Goal: Check status

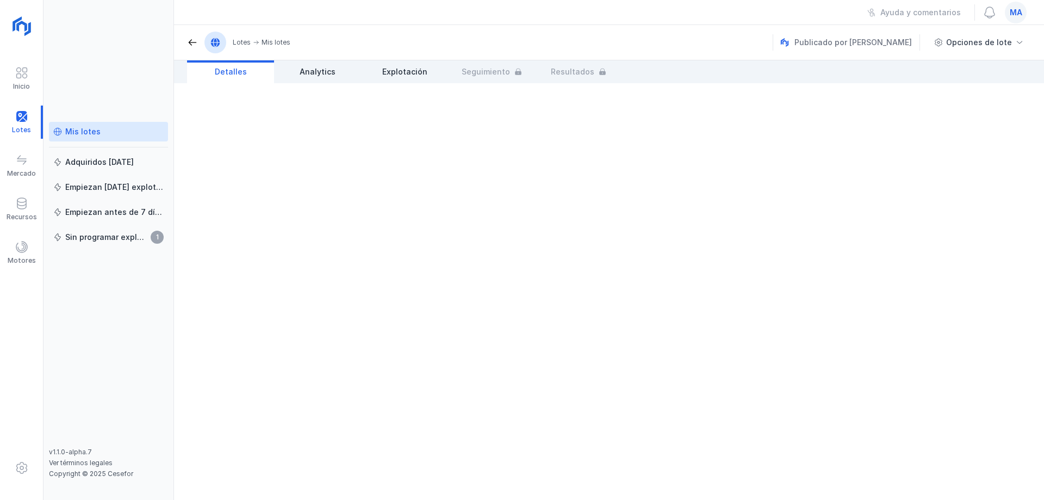
click at [95, 126] on link "Mis lotes" at bounding box center [108, 132] width 119 height 20
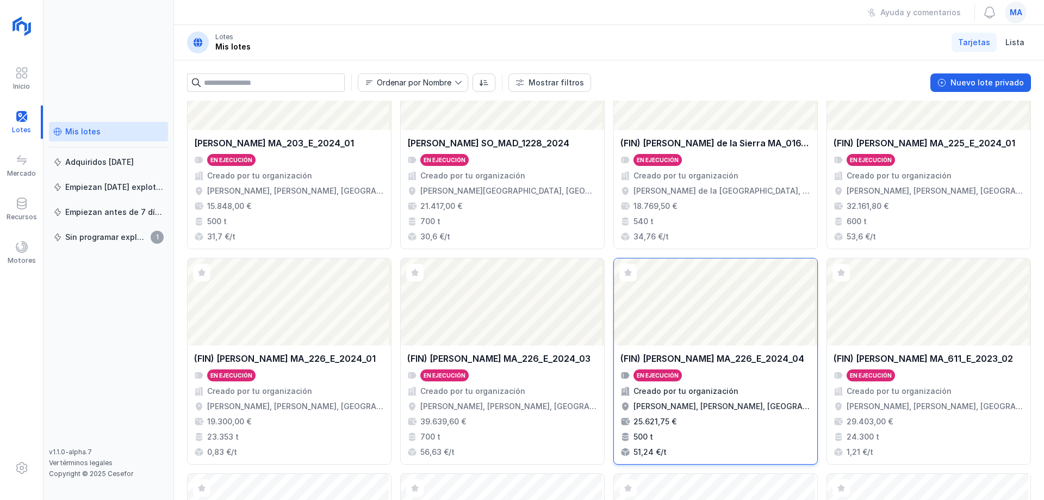
scroll to position [287, 0]
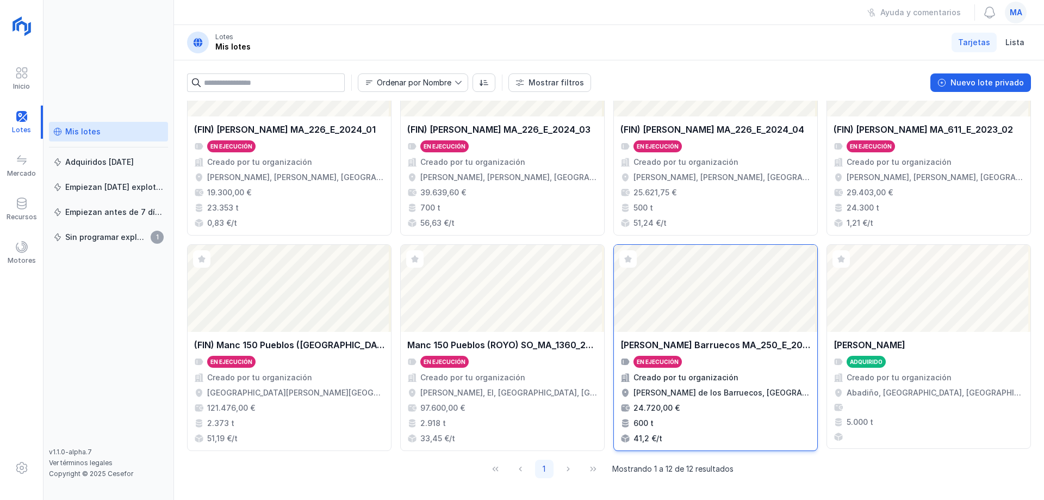
click at [749, 357] on div "En ejecución" at bounding box center [715, 362] width 190 height 12
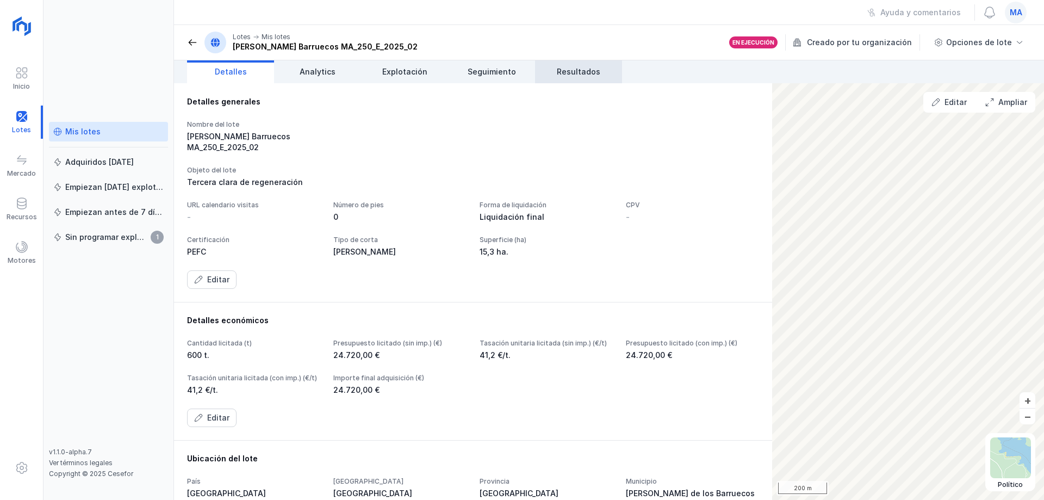
click at [587, 69] on span "Resultados" at bounding box center [579, 71] width 44 height 11
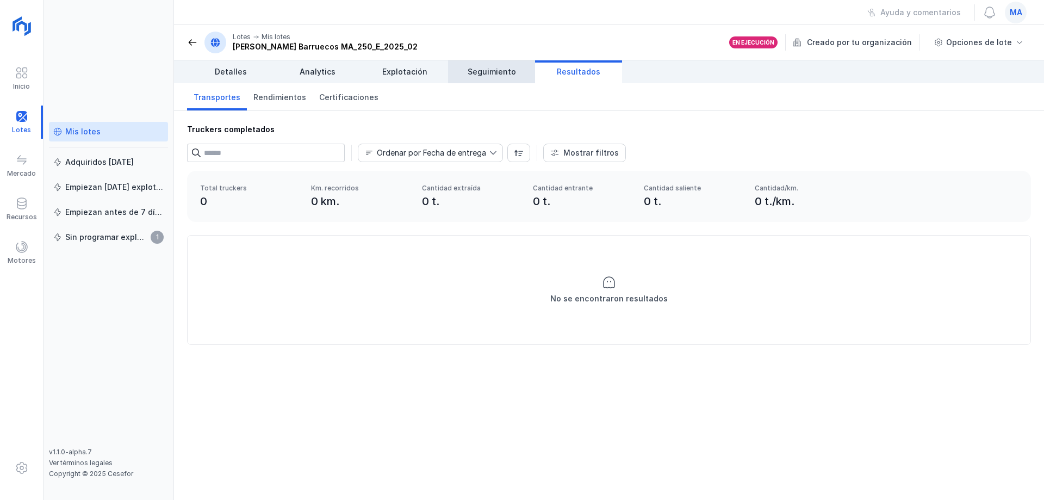
click at [505, 77] on link "Seguimiento" at bounding box center [491, 71] width 87 height 23
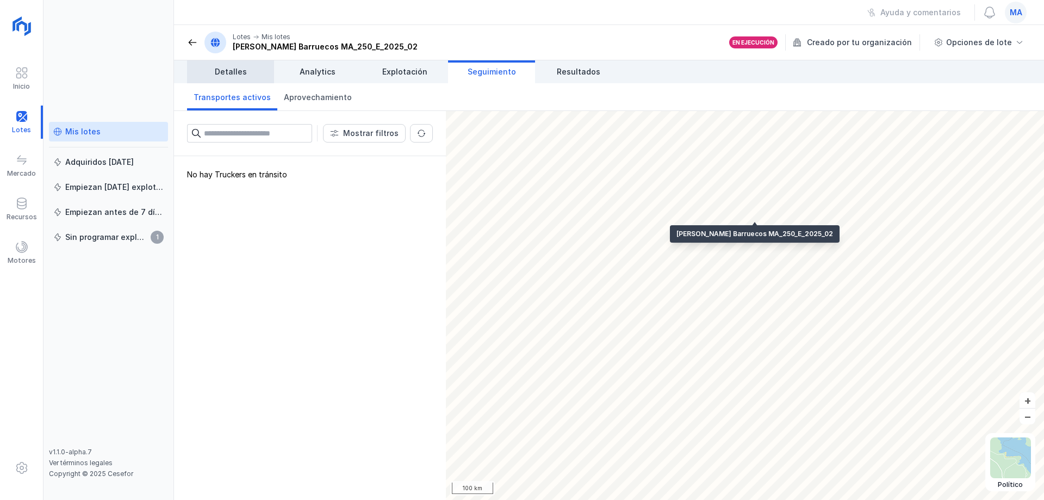
click at [243, 70] on span "Detalles" at bounding box center [231, 71] width 32 height 11
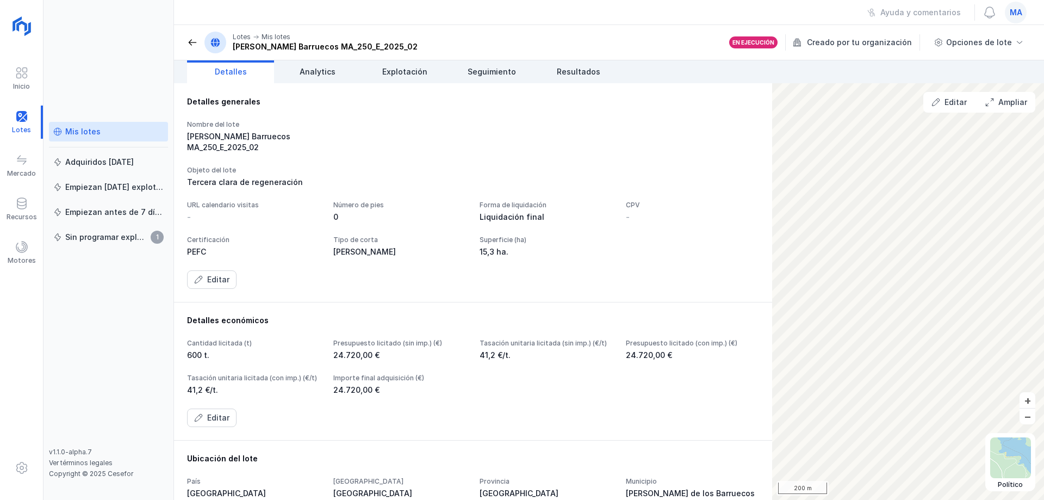
click at [195, 48] on div "Lotes Mis lotes [PERSON_NAME] Barruecos MA_250_E_2025_02" at bounding box center [302, 43] width 231 height 22
